Goal: Information Seeking & Learning: Find specific fact

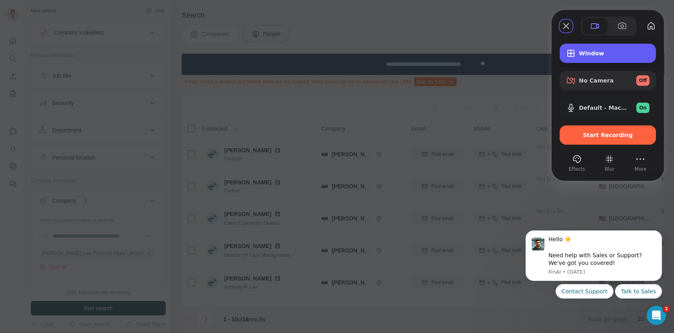
click at [593, 52] on span "Window" at bounding box center [614, 53] width 71 height 6
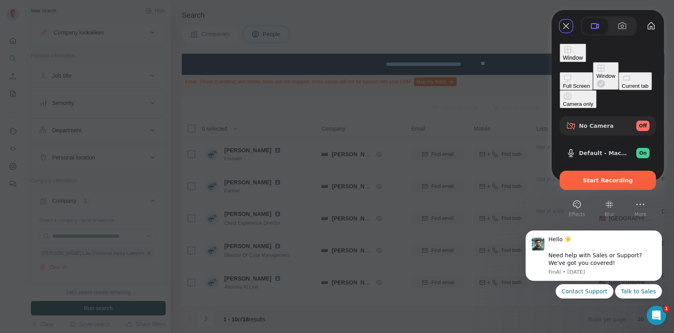
click at [622, 89] on div "Current tab" at bounding box center [635, 86] width 27 height 6
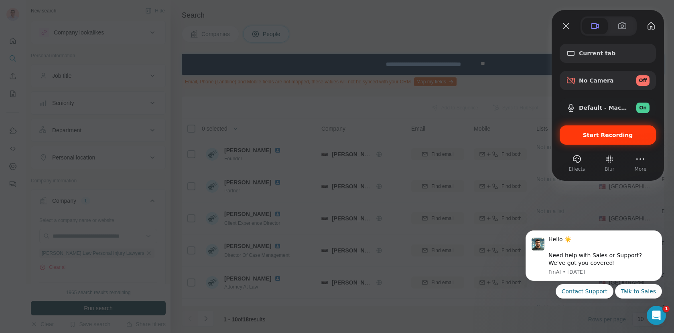
click at [612, 137] on span "Start Recording" at bounding box center [608, 135] width 50 height 6
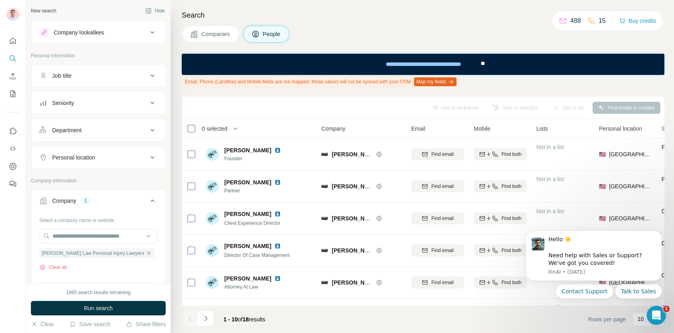
click at [12, 58] on icon "Search" at bounding box center [13, 59] width 8 height 8
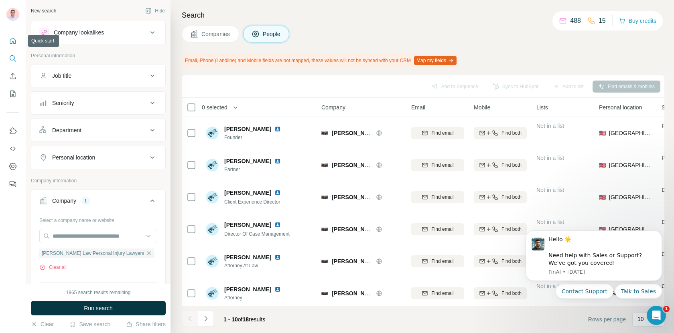
click at [13, 40] on icon "Quick start" at bounding box center [13, 41] width 8 height 8
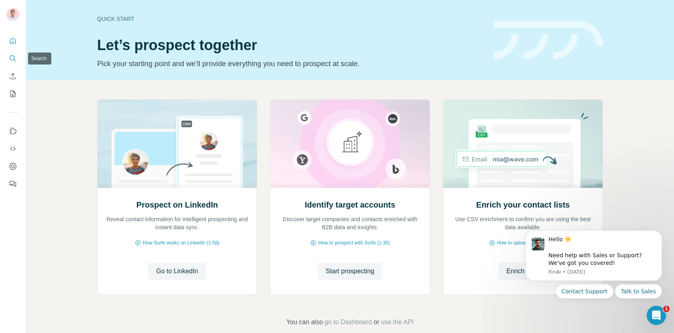
click at [16, 55] on icon "Search" at bounding box center [13, 59] width 8 height 8
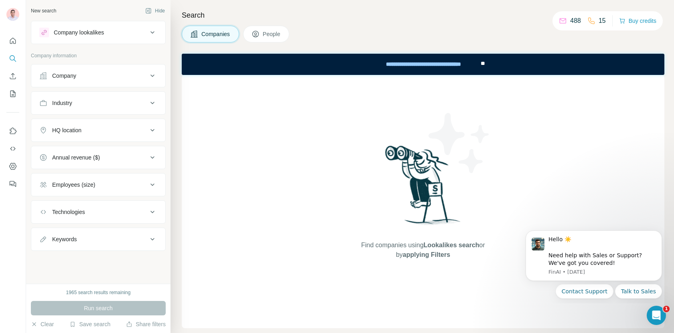
click at [137, 72] on div "Company" at bounding box center [93, 76] width 108 height 8
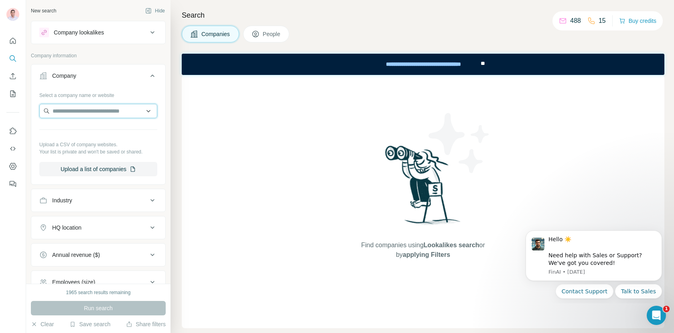
click at [109, 116] on input "text" at bounding box center [98, 111] width 118 height 14
type input "*********"
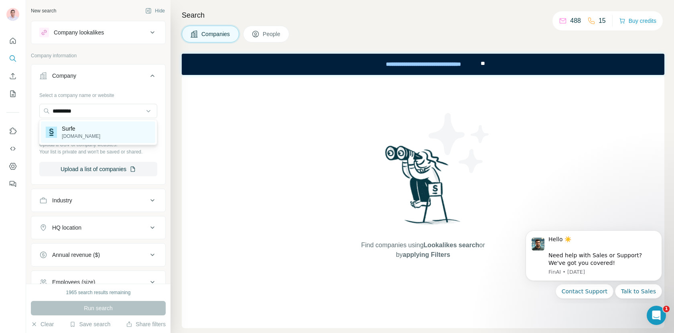
click at [100, 131] on div "Surfe [DOMAIN_NAME]" at bounding box center [98, 133] width 114 height 22
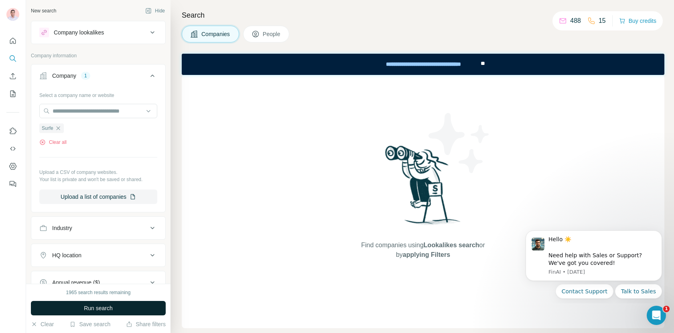
click at [114, 306] on button "Run search" at bounding box center [98, 308] width 135 height 14
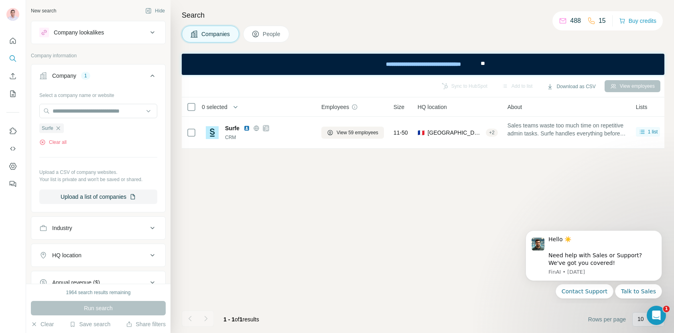
click at [269, 25] on div "Search Companies People Sync to HubSpot Add to list Download as CSV View employ…" at bounding box center [421, 166] width 503 height 333
click at [268, 40] on button "People" at bounding box center [266, 34] width 47 height 17
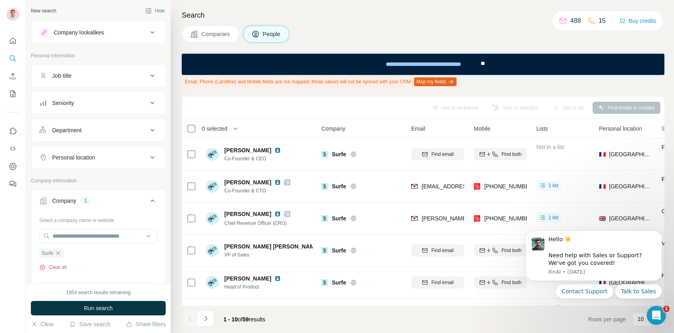
click at [59, 264] on button "Clear all" at bounding box center [52, 267] width 27 height 7
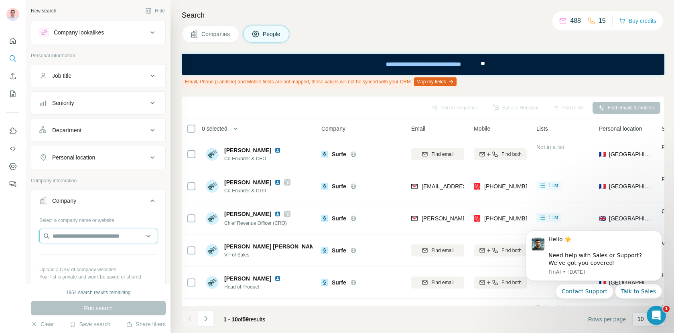
click at [81, 239] on input "text" at bounding box center [98, 236] width 118 height 14
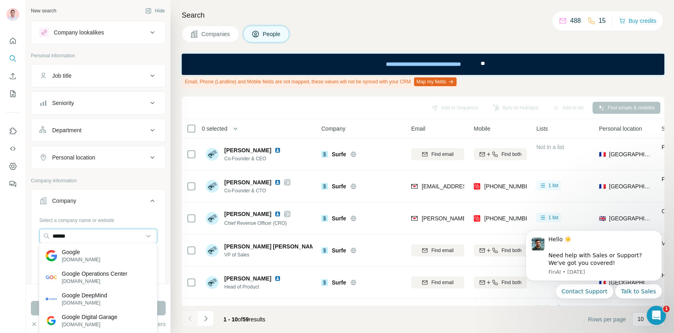
type input "******"
click at [108, 249] on div "Google [DOMAIN_NAME]" at bounding box center [98, 256] width 114 height 22
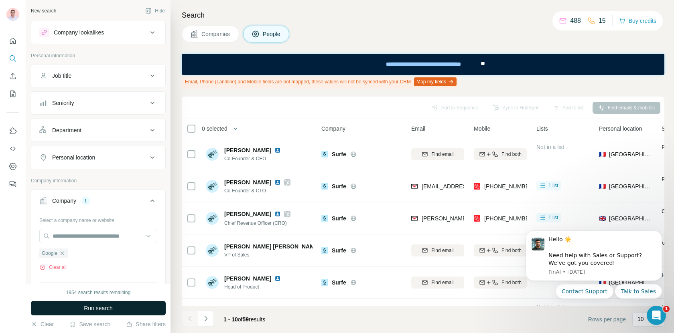
click at [111, 311] on span "Run search" at bounding box center [98, 308] width 29 height 8
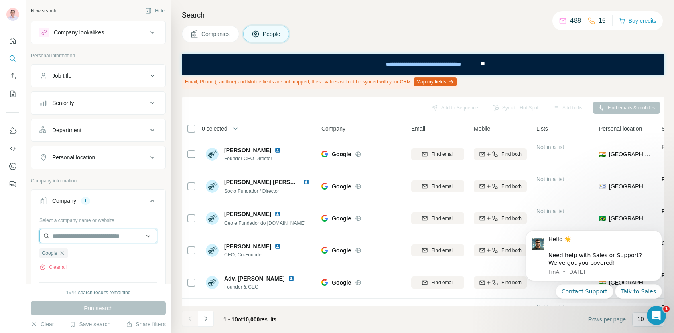
click at [103, 239] on input "text" at bounding box center [98, 236] width 118 height 14
type input "*********"
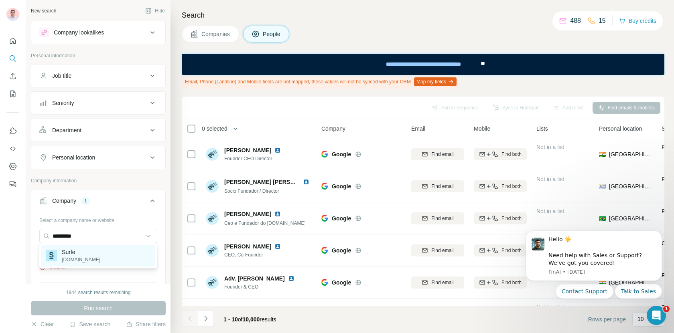
click at [101, 253] on div "Surfe [DOMAIN_NAME]" at bounding box center [98, 256] width 114 height 22
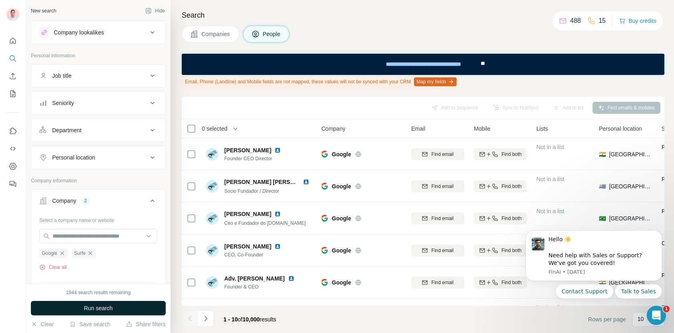
click at [117, 312] on button "Run search" at bounding box center [98, 308] width 135 height 14
click at [62, 251] on icon "button" at bounding box center [62, 253] width 6 height 6
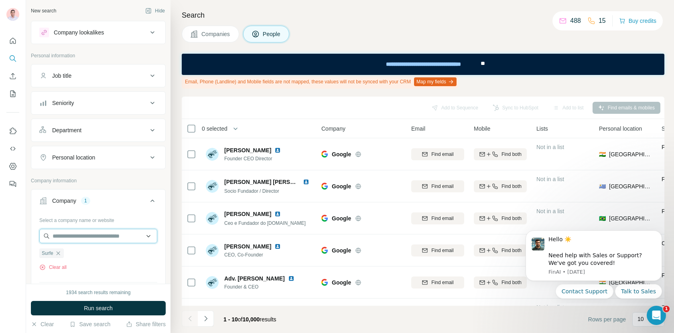
click at [64, 238] on input "text" at bounding box center [98, 236] width 118 height 14
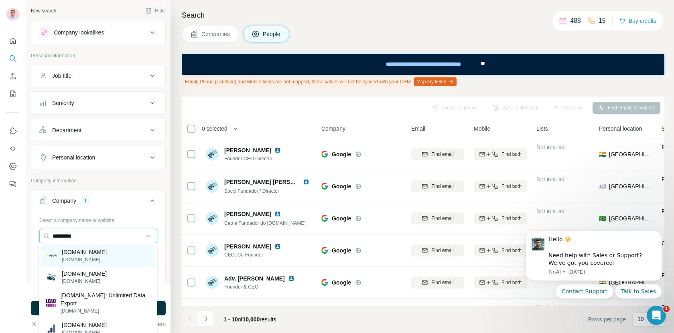
type input "*********"
click at [103, 249] on div "[DOMAIN_NAME] [DOMAIN_NAME]" at bounding box center [98, 256] width 114 height 22
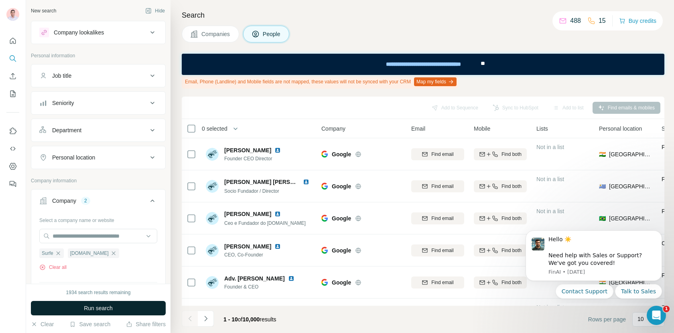
click at [103, 305] on span "Run search" at bounding box center [98, 308] width 29 height 8
